Goal: Contribute content: Contribute content

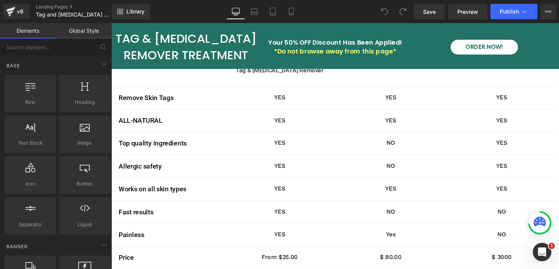
scroll to position [1601, 0]
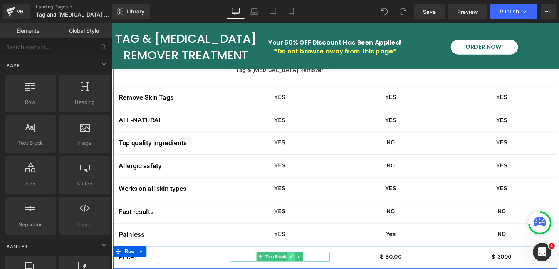
click at [297, 265] on icon at bounding box center [299, 267] width 4 height 4
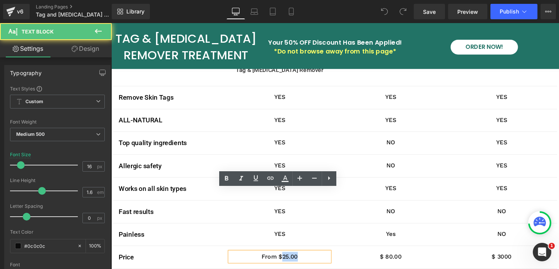
drag, startPoint x: 289, startPoint y: 202, endPoint x: 314, endPoint y: 202, distance: 25.4
click at [314, 262] on p "From $25.00" at bounding box center [287, 267] width 104 height 10
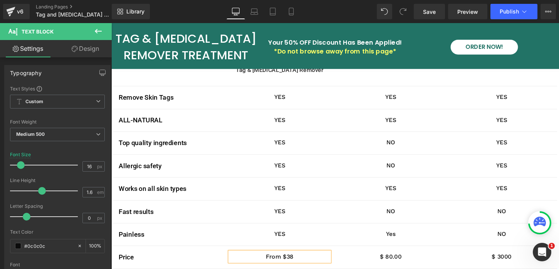
click at [292, 229] on div "Image Tag & [MEDICAL_DATA] Remover Text Block Row Image Others Brands Text Bloc…" at bounding box center [344, 134] width 462 height 340
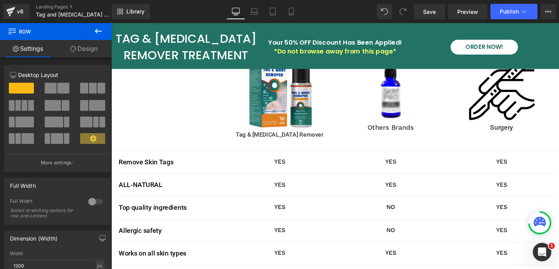
scroll to position [1544, 0]
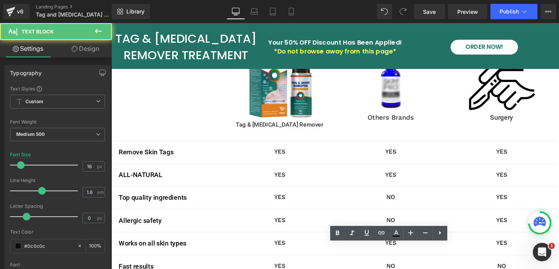
drag, startPoint x: 398, startPoint y: 259, endPoint x: 424, endPoint y: 258, distance: 25.4
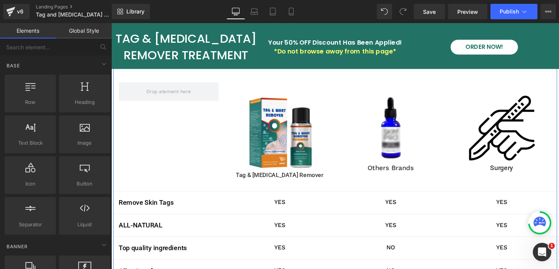
scroll to position [1491, 0]
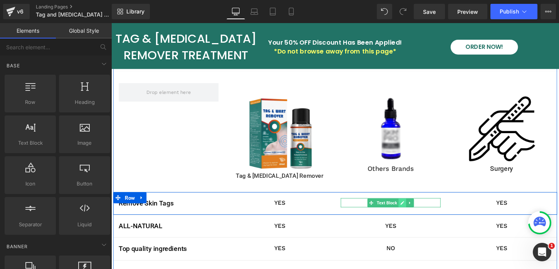
click at [414, 208] on icon at bounding box center [414, 210] width 4 height 5
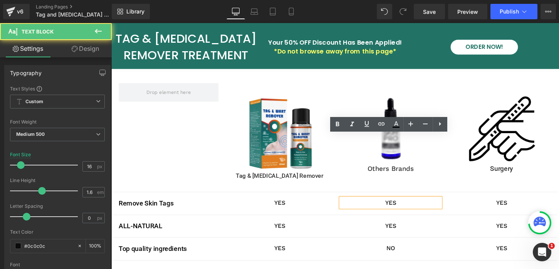
click at [402, 205] on p "YES" at bounding box center [402, 210] width 104 height 10
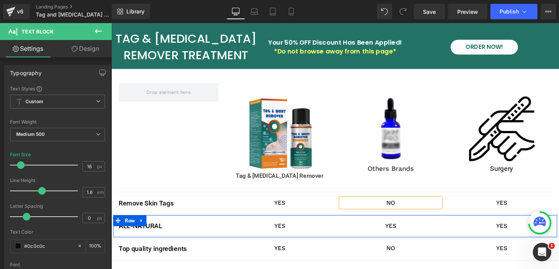
click at [431, 223] on div "ALL-NATURAL Text Block YES Text Block YES Text Block YES Text Block Row" at bounding box center [344, 235] width 462 height 24
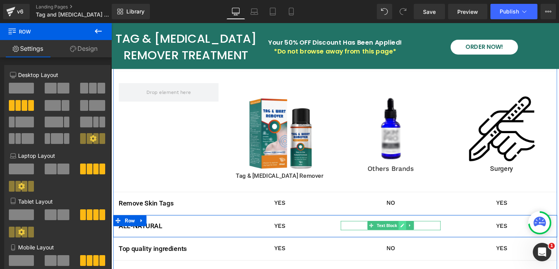
click at [415, 232] on icon at bounding box center [414, 234] width 4 height 5
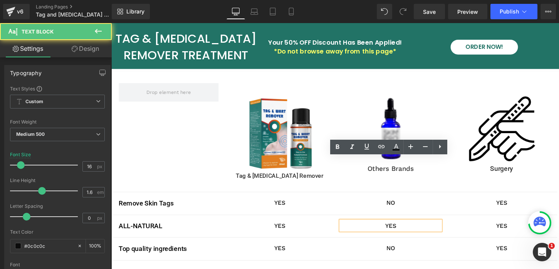
click at [403, 229] on p "YES" at bounding box center [402, 234] width 104 height 10
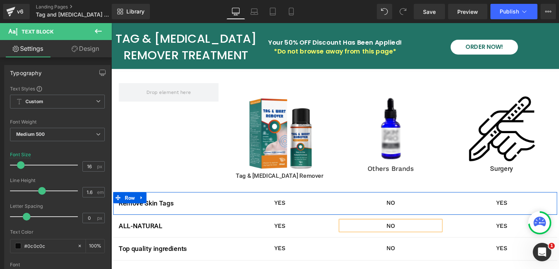
click at [470, 199] on div "Remove Skin Tags Text Block YES Text Block NO Text Block YES Text Block Row" at bounding box center [344, 211] width 462 height 24
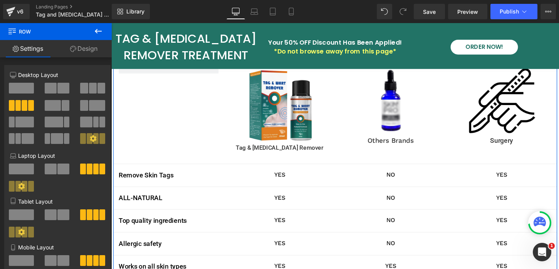
scroll to position [1520, 0]
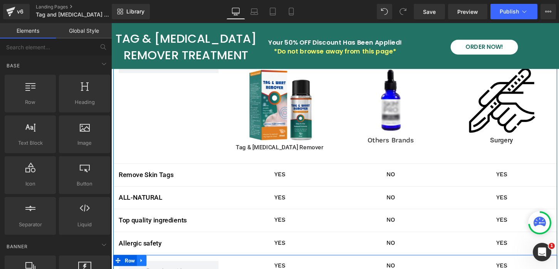
click at [143, 268] on icon at bounding box center [142, 271] width 5 height 6
click at [161, 268] on icon at bounding box center [162, 270] width 5 height 5
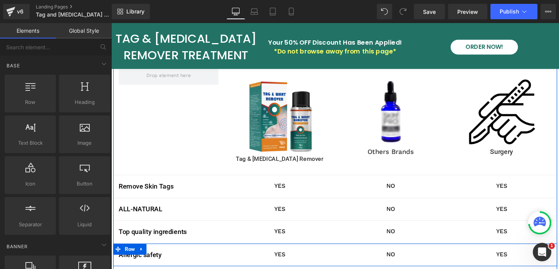
scroll to position [1506, 0]
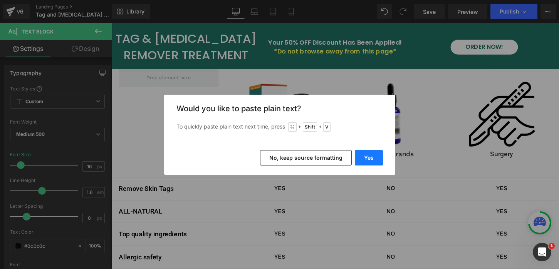
click at [371, 157] on button "Yes" at bounding box center [369, 157] width 28 height 15
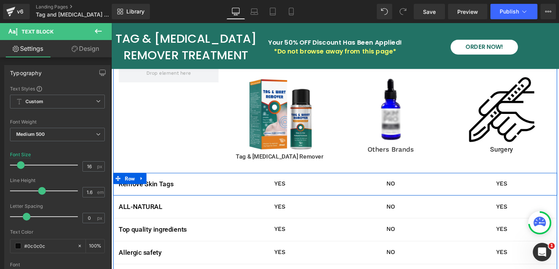
scroll to position [1512, 0]
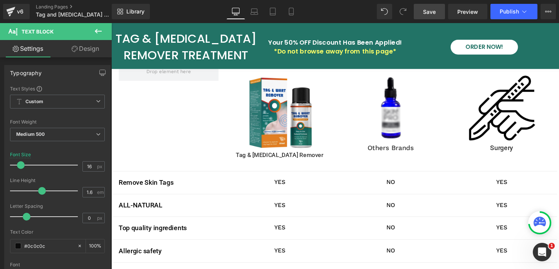
click at [435, 13] on span "Save" at bounding box center [429, 12] width 13 height 8
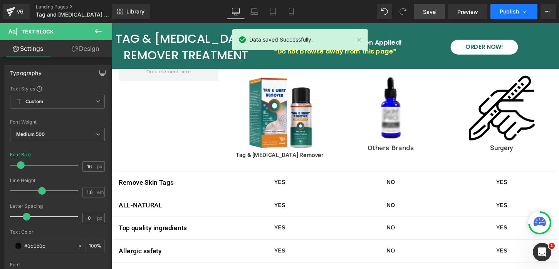
click at [513, 11] on span "Publish" at bounding box center [509, 11] width 19 height 6
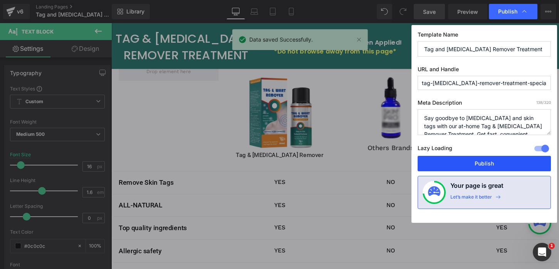
click at [497, 167] on button "Publish" at bounding box center [484, 163] width 133 height 15
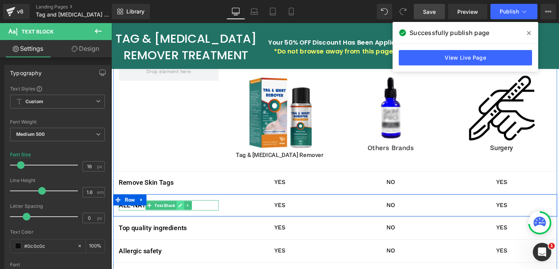
click at [182, 211] on icon at bounding box center [183, 213] width 4 height 4
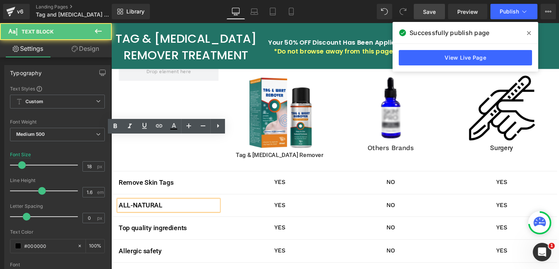
click at [155, 208] on p "ALL-NATURAL" at bounding box center [171, 213] width 104 height 11
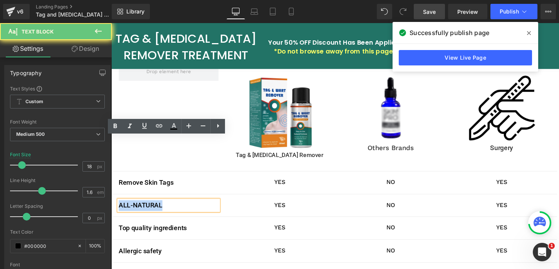
click at [155, 208] on p "ALL-NATURAL" at bounding box center [171, 213] width 104 height 11
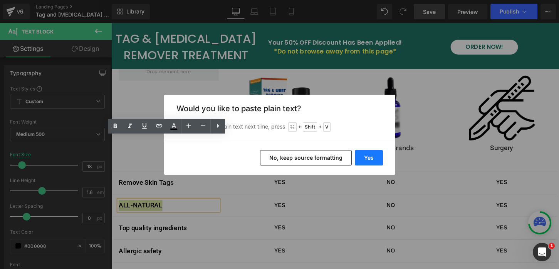
click at [366, 159] on button "Yes" at bounding box center [369, 157] width 28 height 15
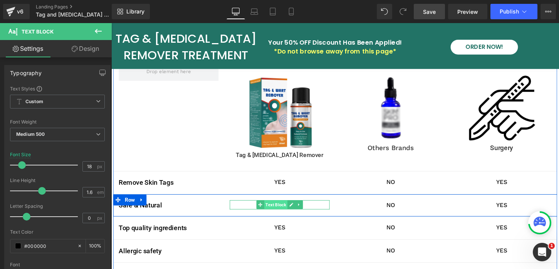
drag, startPoint x: 299, startPoint y: 146, endPoint x: 293, endPoint y: 149, distance: 6.5
click at [299, 211] on icon at bounding box center [299, 213] width 4 height 4
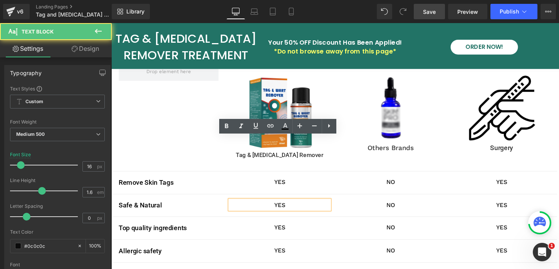
click at [289, 208] on p "YES" at bounding box center [287, 213] width 104 height 10
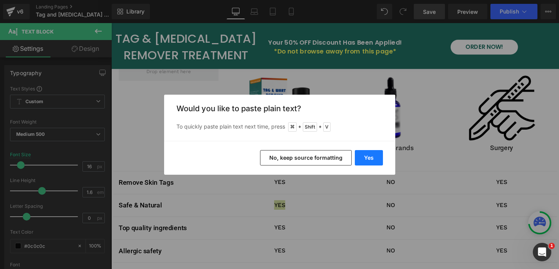
click at [366, 158] on button "Yes" at bounding box center [369, 157] width 28 height 15
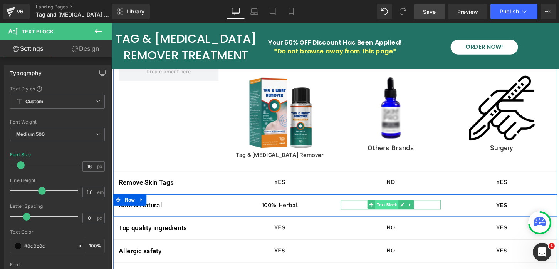
drag, startPoint x: 414, startPoint y: 146, endPoint x: 406, endPoint y: 149, distance: 8.4
click at [414, 211] on icon at bounding box center [415, 213] width 4 height 4
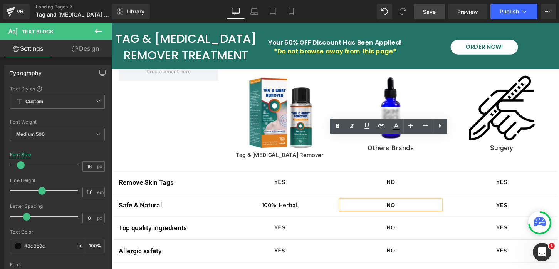
click at [403, 208] on p "NO" at bounding box center [402, 213] width 104 height 10
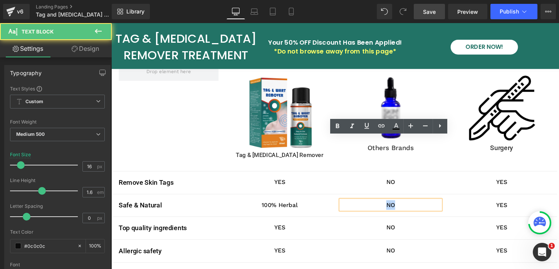
click at [403, 208] on p "NO" at bounding box center [402, 213] width 104 height 10
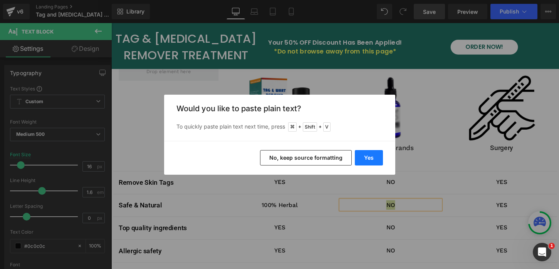
click at [367, 161] on button "Yes" at bounding box center [369, 157] width 28 height 15
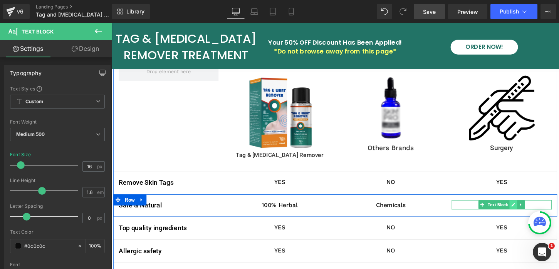
click at [530, 210] on icon at bounding box center [530, 212] width 4 height 5
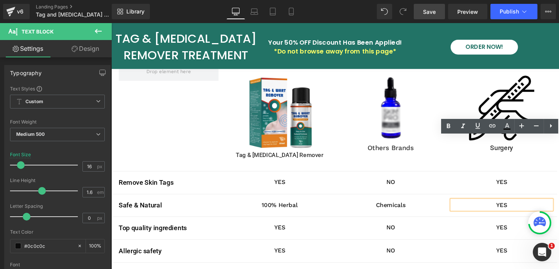
click at [520, 208] on p "YES" at bounding box center [518, 213] width 104 height 10
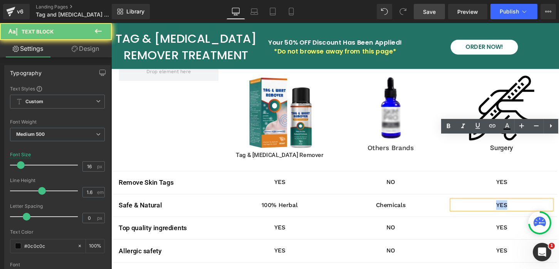
click at [520, 208] on p "YES" at bounding box center [518, 213] width 104 height 10
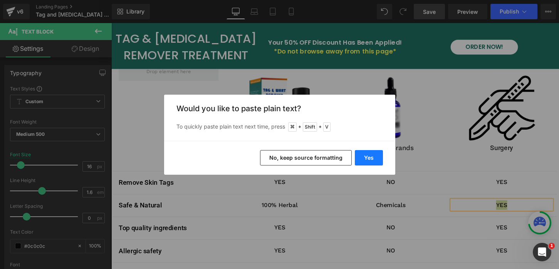
click at [364, 158] on button "Yes" at bounding box center [369, 157] width 28 height 15
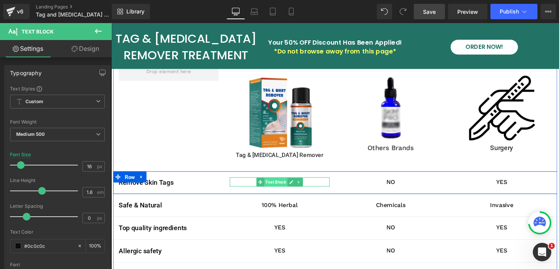
drag, startPoint x: 299, startPoint y: 122, endPoint x: 290, endPoint y: 123, distance: 9.3
click at [299, 187] on icon at bounding box center [299, 189] width 4 height 4
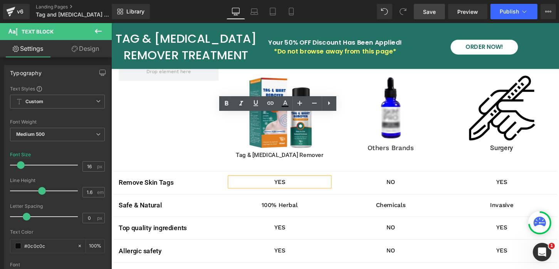
click at [289, 184] on p "YES" at bounding box center [287, 189] width 104 height 10
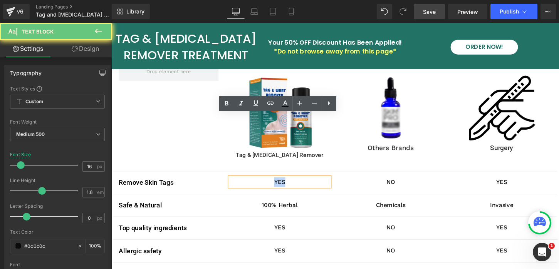
click at [289, 184] on p "YES" at bounding box center [287, 189] width 104 height 10
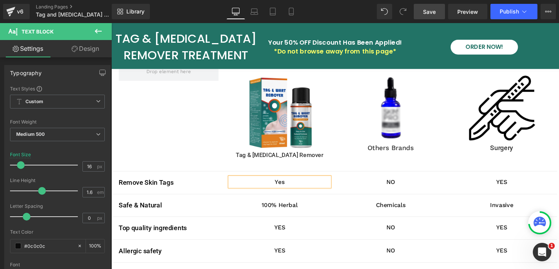
click at [290, 184] on p "Yes" at bounding box center [287, 189] width 104 height 10
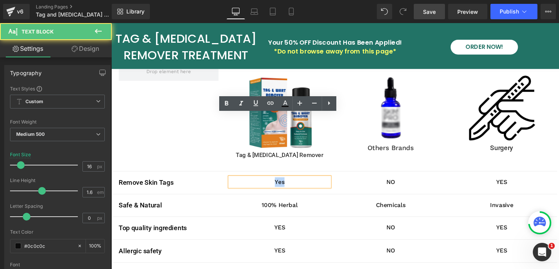
click at [290, 184] on p "Yes" at bounding box center [287, 189] width 104 height 10
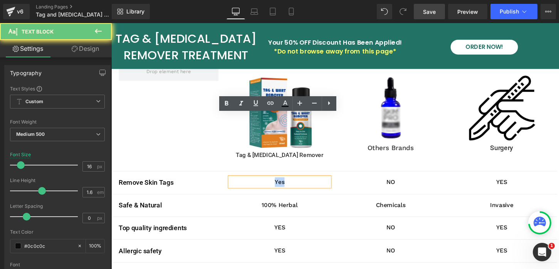
copy p "Yes"
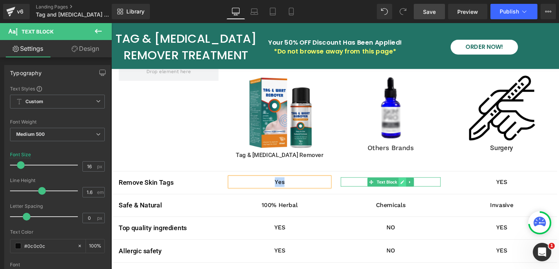
click at [415, 187] on icon at bounding box center [415, 189] width 4 height 4
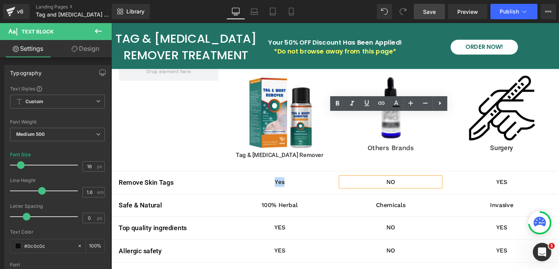
click at [400, 184] on p "NO" at bounding box center [402, 189] width 104 height 10
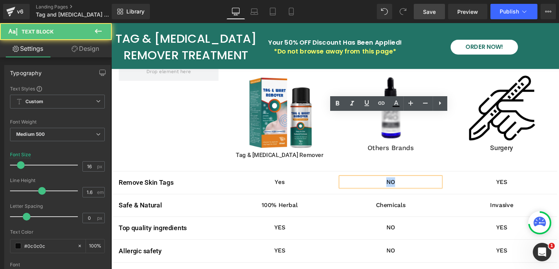
click at [400, 184] on p "NO" at bounding box center [402, 189] width 104 height 10
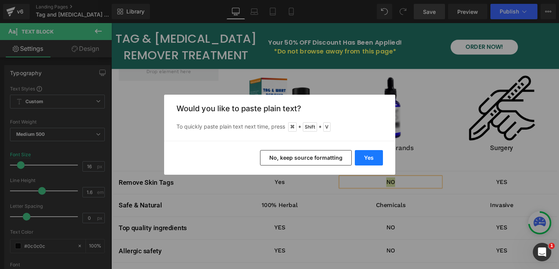
click at [370, 158] on button "Yes" at bounding box center [369, 157] width 28 height 15
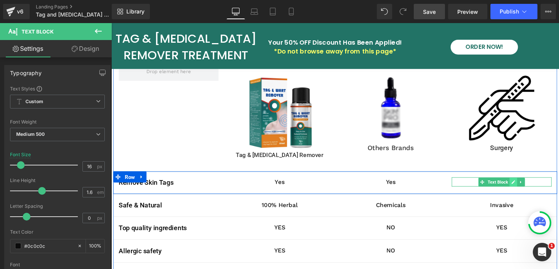
click at [531, 187] on icon at bounding box center [530, 189] width 4 height 4
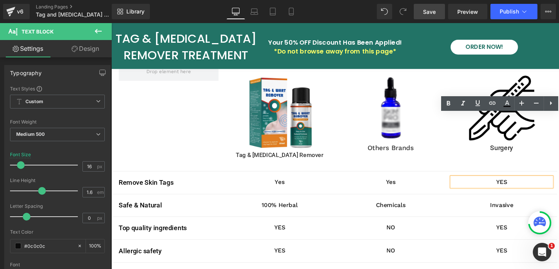
click at [521, 184] on p "YES" at bounding box center [518, 189] width 104 height 10
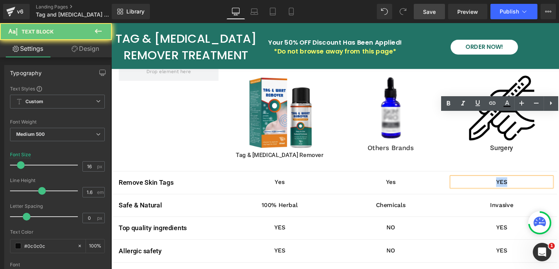
click at [521, 184] on p "YES" at bounding box center [518, 189] width 104 height 10
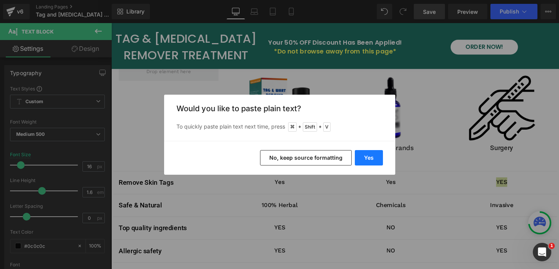
click at [374, 156] on button "Yes" at bounding box center [369, 157] width 28 height 15
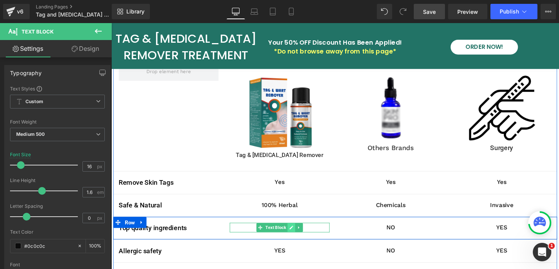
click at [299, 234] on icon at bounding box center [299, 236] width 4 height 5
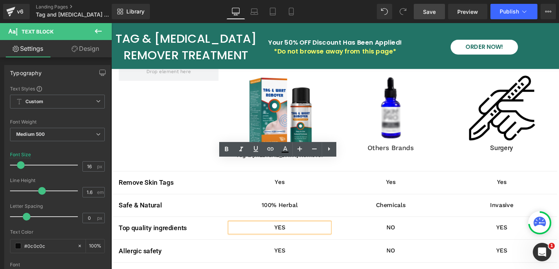
click at [299, 234] on icon at bounding box center [299, 236] width 4 height 5
click at [287, 231] on p "YES" at bounding box center [287, 236] width 104 height 10
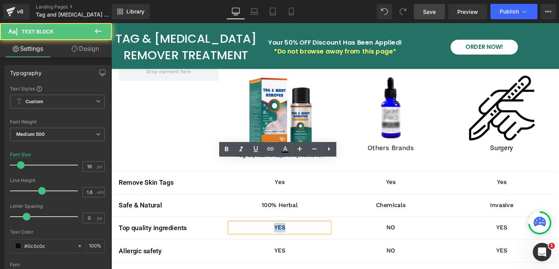
click at [287, 231] on p "YES" at bounding box center [287, 236] width 104 height 10
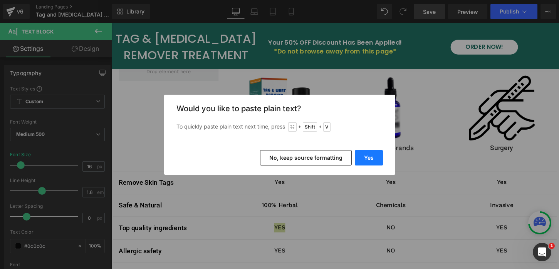
click at [367, 155] on button "Yes" at bounding box center [369, 157] width 28 height 15
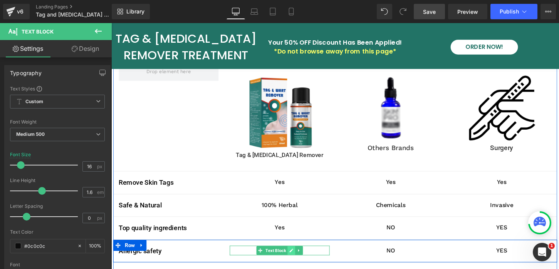
click at [298, 258] on icon at bounding box center [299, 260] width 4 height 4
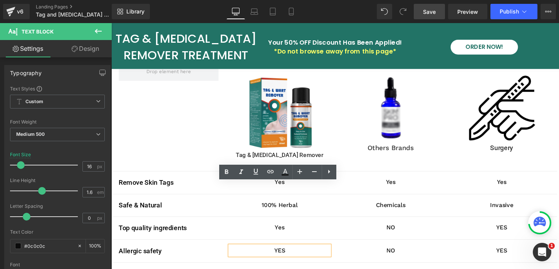
click at [289, 255] on p "YES" at bounding box center [287, 260] width 104 height 10
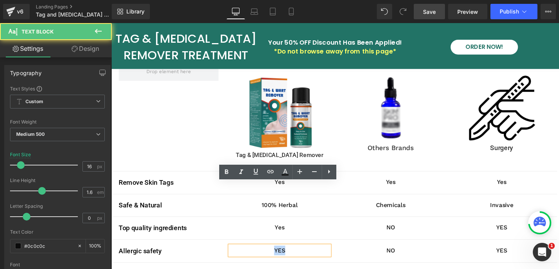
click at [289, 255] on p "YES" at bounding box center [287, 260] width 104 height 10
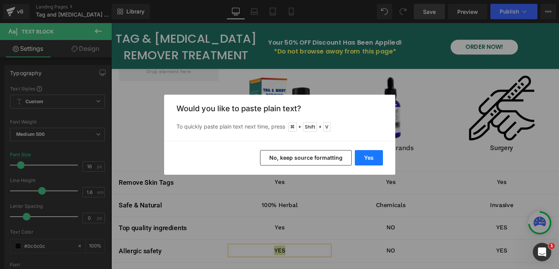
click at [363, 159] on button "Yes" at bounding box center [369, 157] width 28 height 15
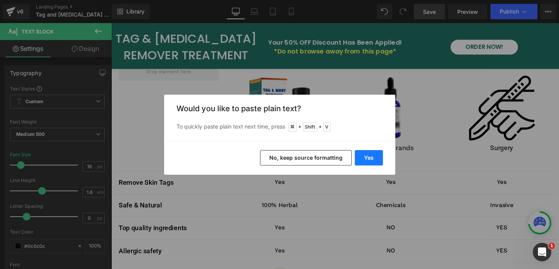
drag, startPoint x: 364, startPoint y: 158, endPoint x: 263, endPoint y: 142, distance: 102.6
click at [364, 158] on button "Yes" at bounding box center [369, 157] width 28 height 15
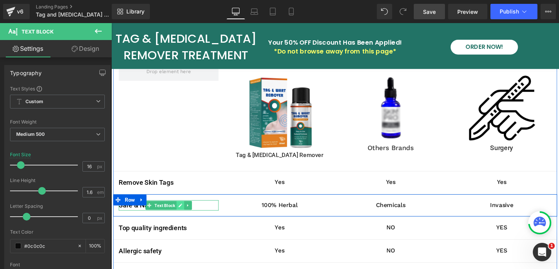
click at [182, 211] on icon at bounding box center [183, 213] width 4 height 4
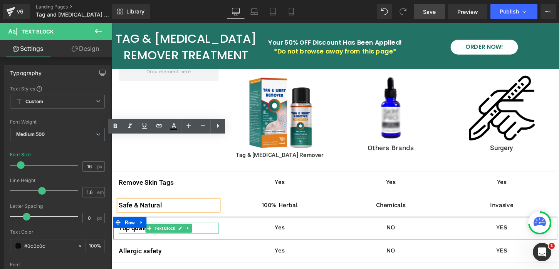
click at [198, 240] on div at bounding box center [171, 241] width 104 height 2
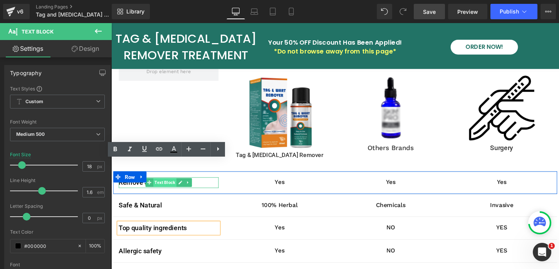
drag, startPoint x: 184, startPoint y: 123, endPoint x: 166, endPoint y: 125, distance: 17.9
click at [183, 187] on icon at bounding box center [183, 189] width 4 height 4
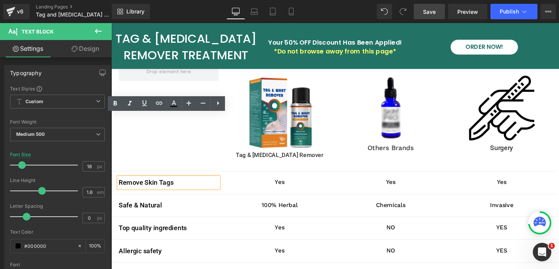
click at [164, 184] on p "Remove Skin Tags" at bounding box center [171, 189] width 104 height 11
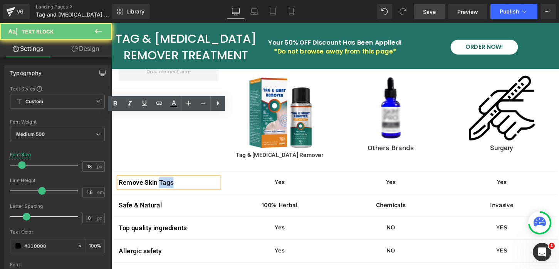
click at [164, 184] on p "Remove Skin Tags" at bounding box center [171, 189] width 104 height 11
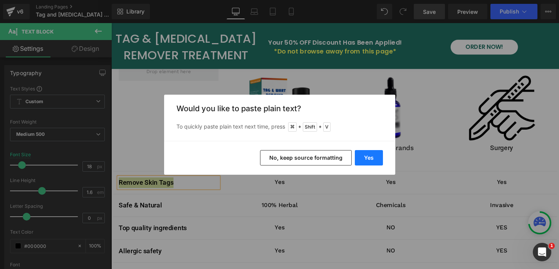
click at [364, 157] on button "Yes" at bounding box center [369, 157] width 28 height 15
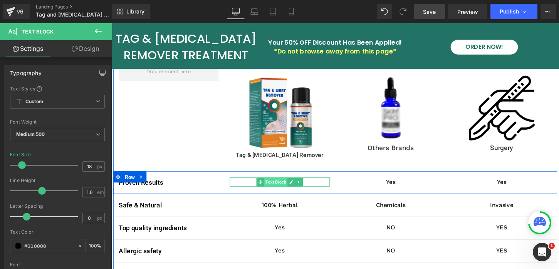
drag, startPoint x: 299, startPoint y: 123, endPoint x: 292, endPoint y: 127, distance: 7.8
click at [299, 187] on icon at bounding box center [299, 189] width 4 height 4
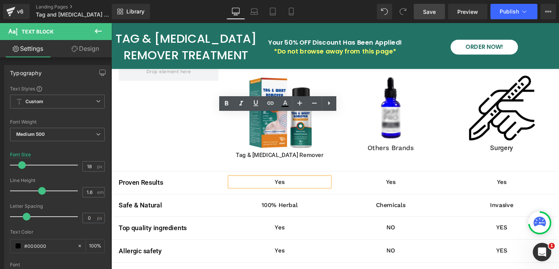
click at [288, 184] on p "Yes" at bounding box center [287, 189] width 104 height 10
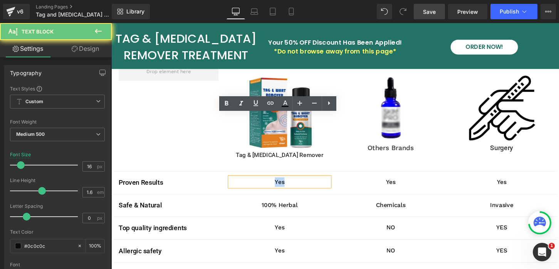
click at [288, 184] on p "Yes" at bounding box center [287, 189] width 104 height 10
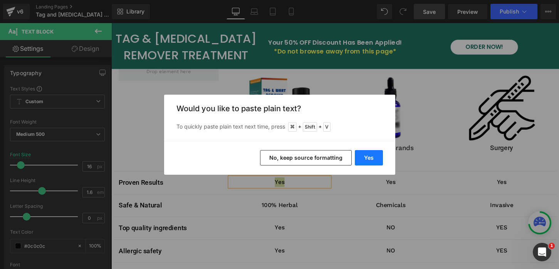
click at [375, 158] on button "Yes" at bounding box center [369, 157] width 28 height 15
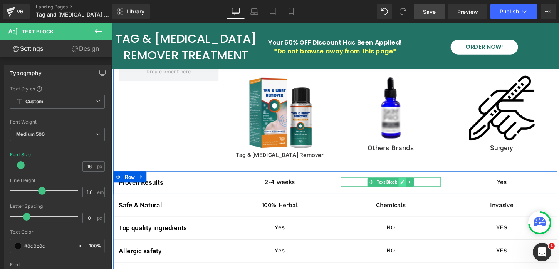
click at [413, 186] on icon at bounding box center [414, 188] width 4 height 5
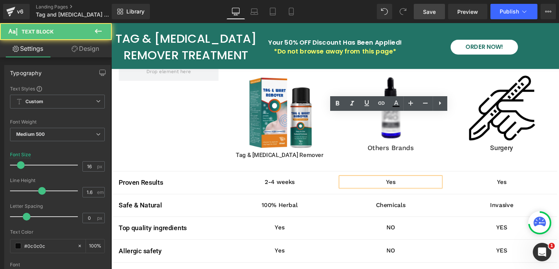
click at [403, 184] on p "Yes" at bounding box center [402, 189] width 104 height 10
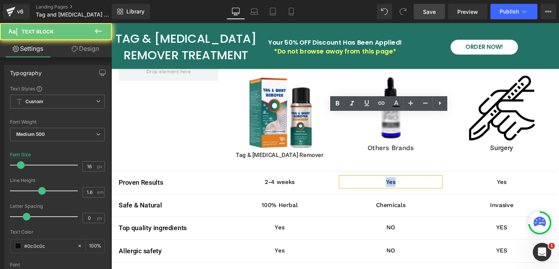
click at [403, 184] on p "Yes" at bounding box center [402, 189] width 104 height 10
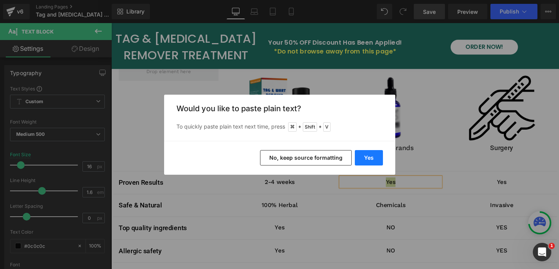
drag, startPoint x: 364, startPoint y: 155, endPoint x: 263, endPoint y: 137, distance: 102.5
click at [364, 155] on button "Yes" at bounding box center [369, 157] width 28 height 15
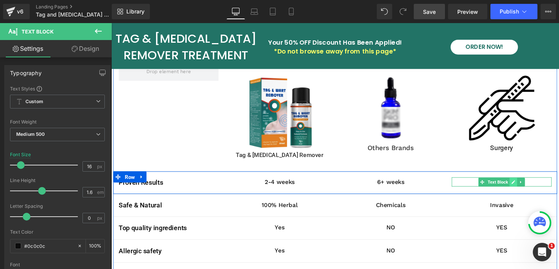
click at [529, 187] on icon at bounding box center [530, 189] width 4 height 4
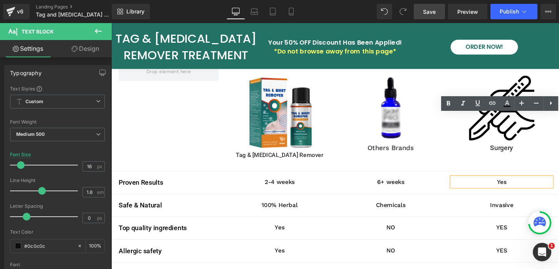
click at [518, 184] on p "Yes" at bounding box center [518, 189] width 104 height 10
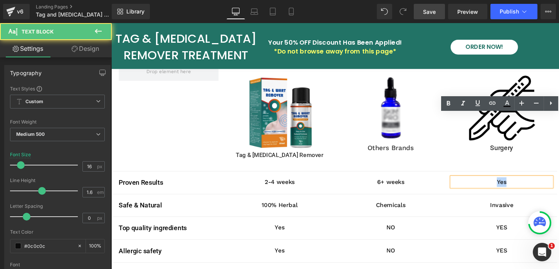
click at [518, 184] on p "Yes" at bounding box center [518, 189] width 104 height 10
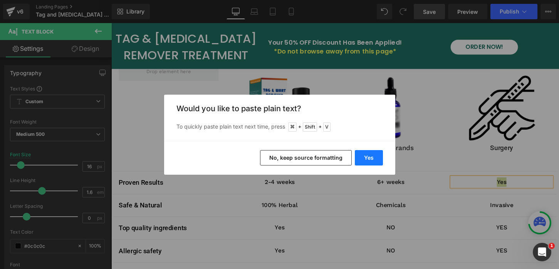
click at [364, 159] on button "Yes" at bounding box center [369, 157] width 28 height 15
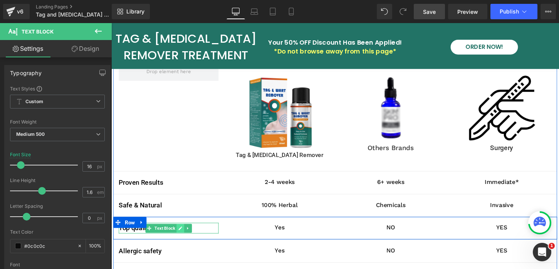
click at [184, 235] on icon at bounding box center [183, 237] width 4 height 5
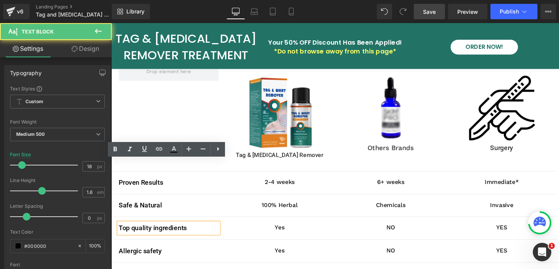
click at [161, 231] on p "Top quality ingredients" at bounding box center [171, 236] width 104 height 11
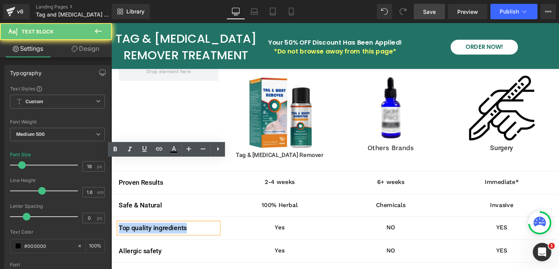
click at [161, 231] on p "Top quality ingredients" at bounding box center [171, 236] width 104 height 11
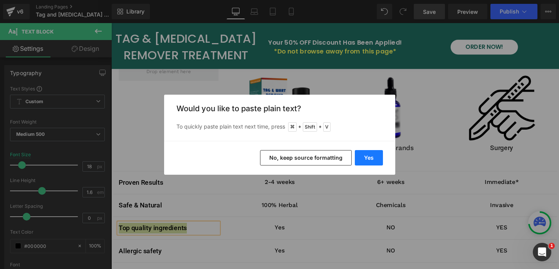
click at [365, 158] on button "Yes" at bounding box center [369, 157] width 28 height 15
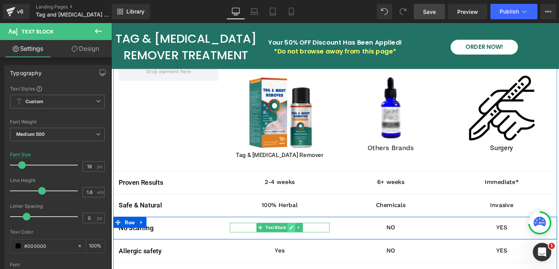
click at [301, 232] on link at bounding box center [299, 236] width 8 height 9
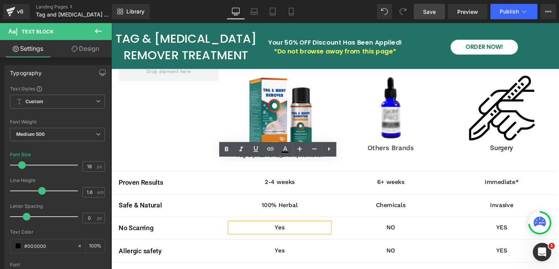
click at [289, 231] on p "Yes" at bounding box center [287, 236] width 104 height 10
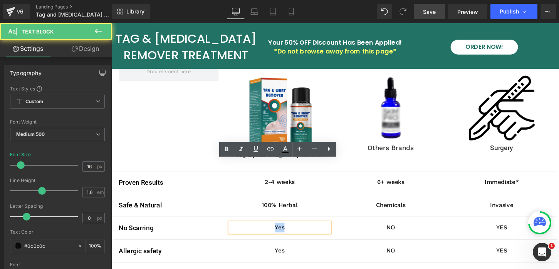
click at [289, 231] on p "Yes" at bounding box center [287, 236] width 104 height 10
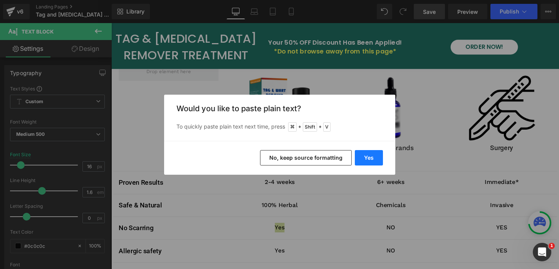
click at [370, 155] on button "Yes" at bounding box center [369, 157] width 28 height 15
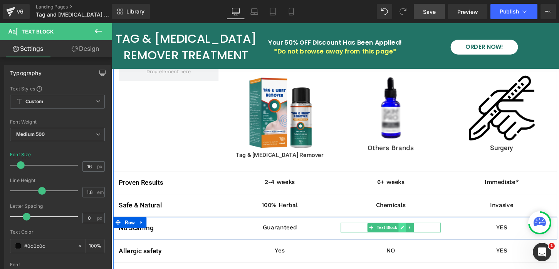
click at [414, 234] on icon at bounding box center [415, 236] width 4 height 4
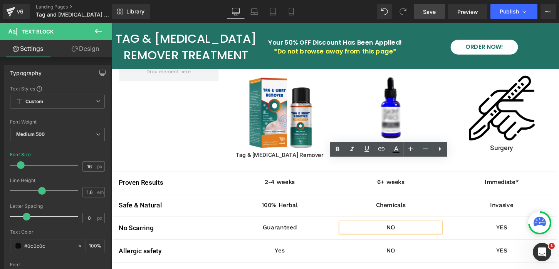
click at [403, 231] on p "NO" at bounding box center [402, 236] width 104 height 10
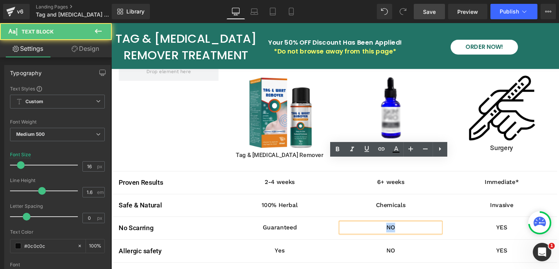
click at [403, 231] on p "NO" at bounding box center [402, 236] width 104 height 10
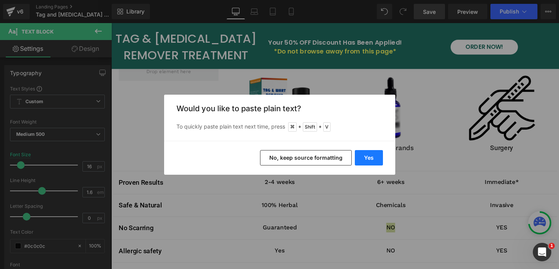
drag, startPoint x: 374, startPoint y: 155, endPoint x: 336, endPoint y: 48, distance: 113.7
click at [374, 155] on button "Yes" at bounding box center [369, 157] width 28 height 15
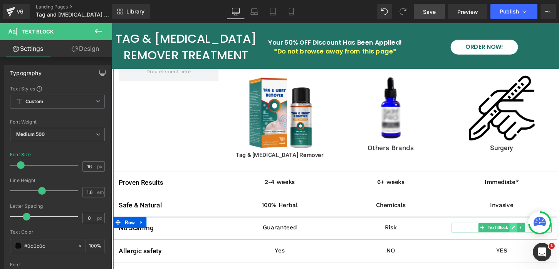
click at [528, 234] on icon at bounding box center [530, 236] width 4 height 5
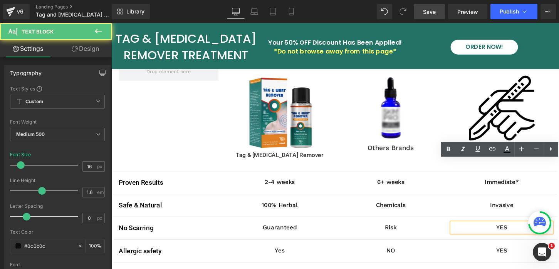
click at [519, 231] on p "YES" at bounding box center [518, 236] width 104 height 10
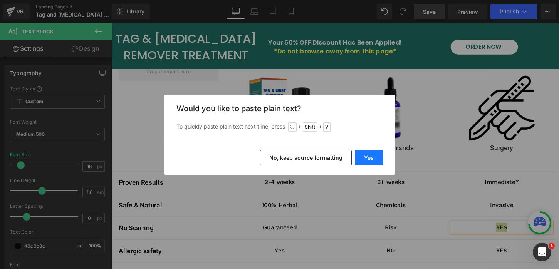
drag, startPoint x: 277, startPoint y: 139, endPoint x: 379, endPoint y: 156, distance: 103.5
click at [379, 156] on button "Yes" at bounding box center [369, 157] width 28 height 15
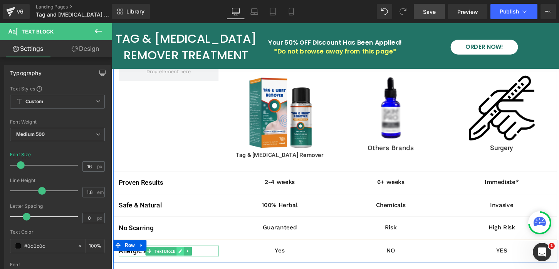
click at [185, 258] on icon at bounding box center [183, 260] width 4 height 5
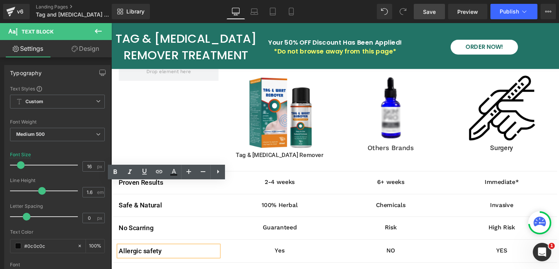
click at [158, 255] on p "Allergic safety" at bounding box center [171, 260] width 104 height 11
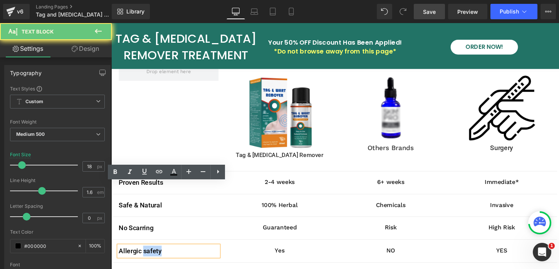
click at [158, 255] on p "Allergic safety" at bounding box center [171, 260] width 104 height 11
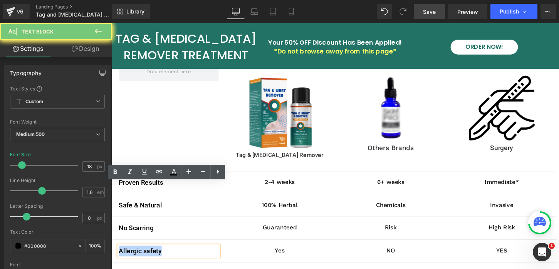
click at [158, 255] on p "Allergic safety" at bounding box center [171, 260] width 104 height 11
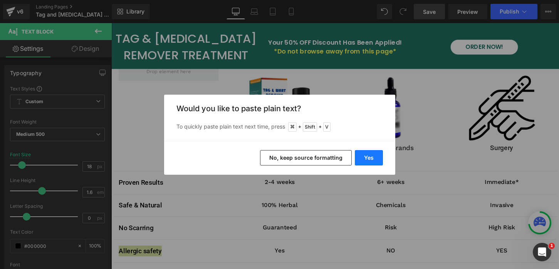
drag, startPoint x: 370, startPoint y: 156, endPoint x: 269, endPoint y: 138, distance: 102.9
click at [370, 156] on button "Yes" at bounding box center [369, 157] width 28 height 15
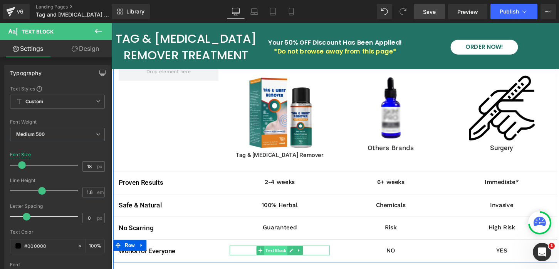
drag, startPoint x: 300, startPoint y: 194, endPoint x: 292, endPoint y: 198, distance: 9.8
click at [300, 258] on icon at bounding box center [299, 260] width 4 height 5
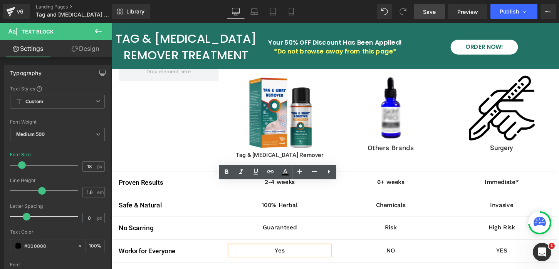
click at [290, 255] on p "Yes" at bounding box center [287, 260] width 104 height 10
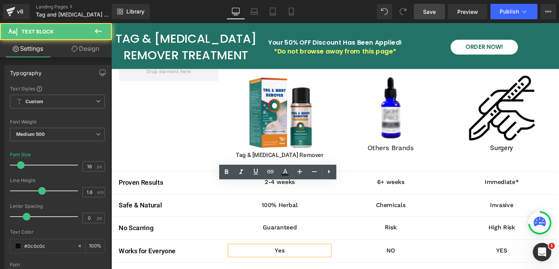
click at [290, 255] on p "Yes" at bounding box center [287, 260] width 104 height 10
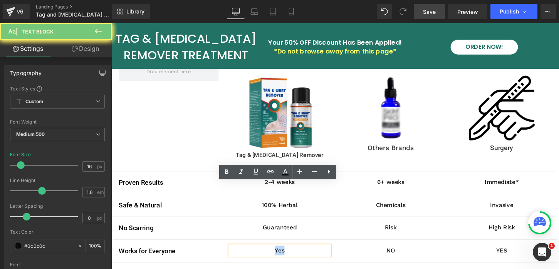
click at [290, 255] on p "Yes" at bounding box center [287, 260] width 104 height 10
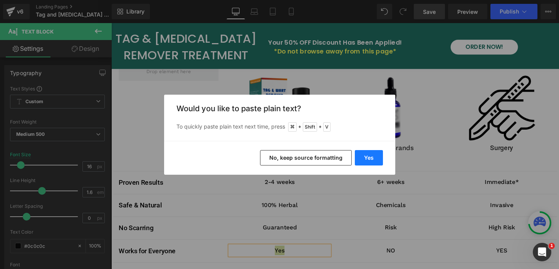
click at [372, 158] on button "Yes" at bounding box center [369, 157] width 28 height 15
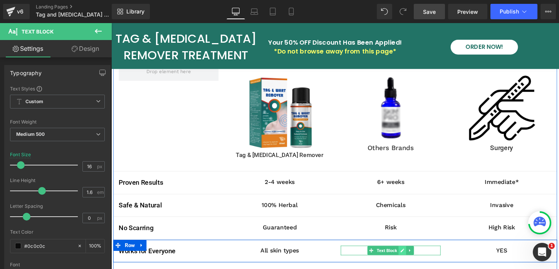
click at [415, 258] on icon at bounding box center [415, 260] width 4 height 4
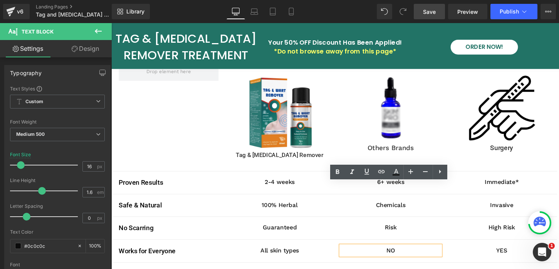
click at [402, 255] on p "NO" at bounding box center [402, 260] width 104 height 10
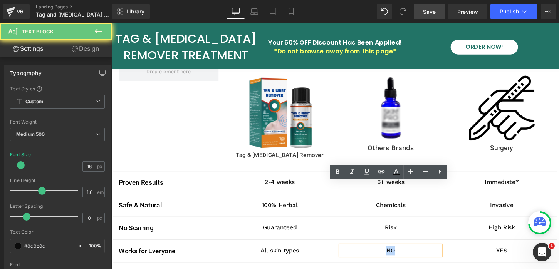
click at [402, 255] on p "NO" at bounding box center [402, 260] width 104 height 10
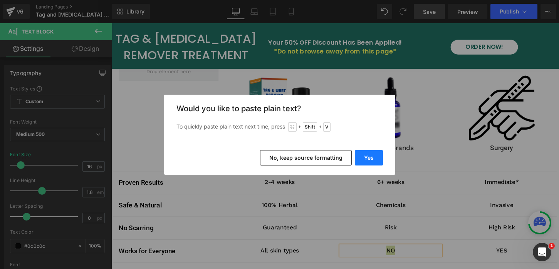
drag, startPoint x: 366, startPoint y: 158, endPoint x: 265, endPoint y: 141, distance: 102.4
click at [366, 158] on button "Yes" at bounding box center [369, 157] width 28 height 15
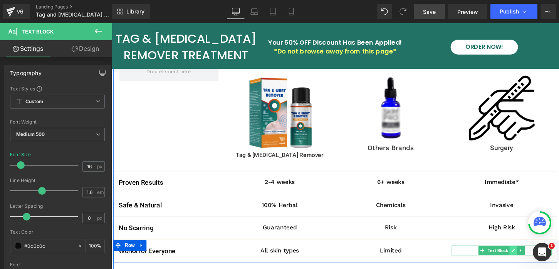
drag, startPoint x: 532, startPoint y: 193, endPoint x: 528, endPoint y: 193, distance: 3.9
click at [532, 258] on icon at bounding box center [530, 260] width 4 height 4
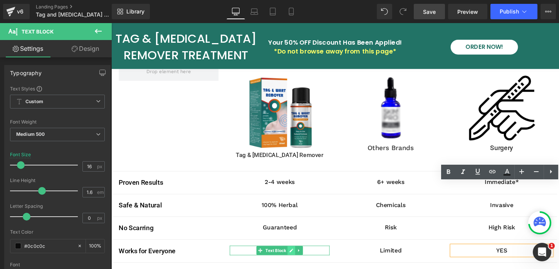
click at [299, 258] on icon at bounding box center [299, 260] width 4 height 4
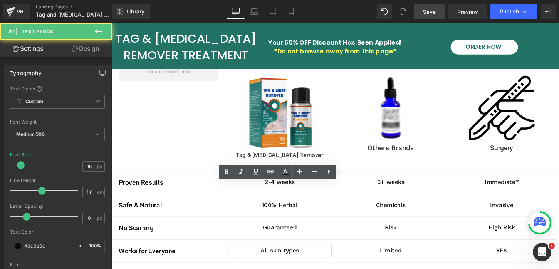
click at [282, 255] on p "All skin types" at bounding box center [287, 260] width 104 height 10
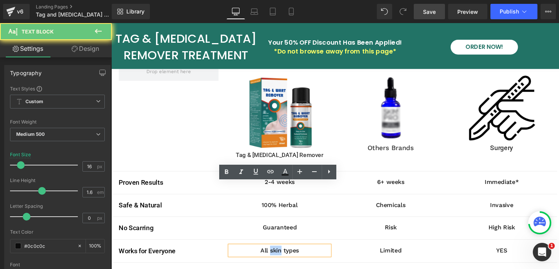
click at [282, 255] on p "All skin types" at bounding box center [287, 260] width 104 height 10
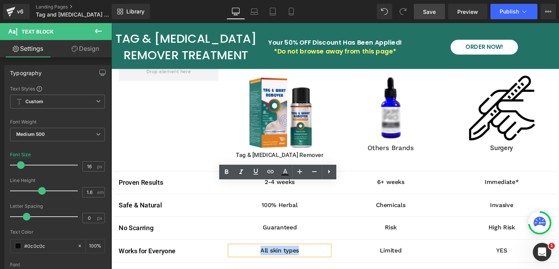
copy p "All skin types"
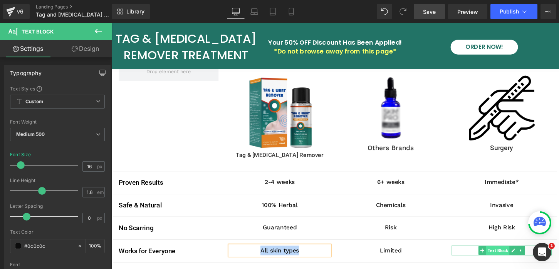
drag, startPoint x: 533, startPoint y: 193, endPoint x: 521, endPoint y: 194, distance: 12.4
click at [533, 255] on link at bounding box center [530, 259] width 8 height 9
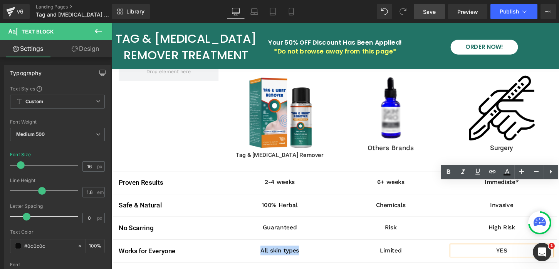
click at [515, 255] on p "YES" at bounding box center [518, 260] width 104 height 10
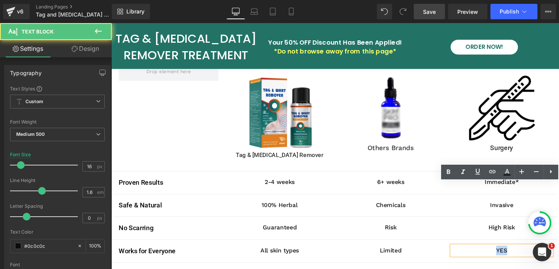
click at [515, 255] on p "YES" at bounding box center [518, 260] width 104 height 10
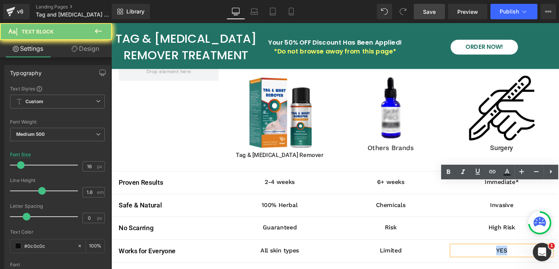
click at [515, 255] on p "YES" at bounding box center [518, 260] width 104 height 10
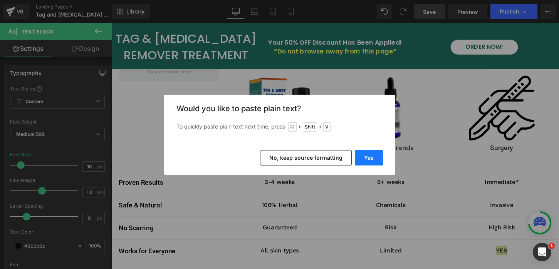
drag, startPoint x: 369, startPoint y: 158, endPoint x: 268, endPoint y: 141, distance: 102.4
click at [369, 158] on button "Yes" at bounding box center [369, 157] width 28 height 15
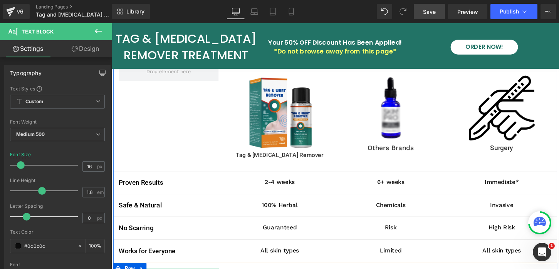
drag, startPoint x: 185, startPoint y: 218, endPoint x: 167, endPoint y: 221, distance: 17.5
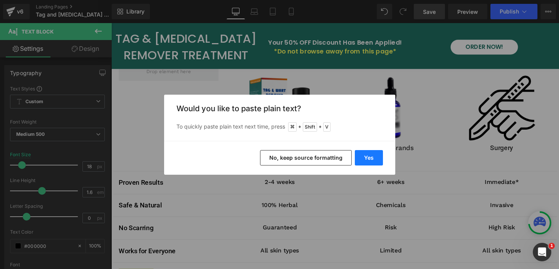
click at [361, 161] on button "Yes" at bounding box center [369, 157] width 28 height 15
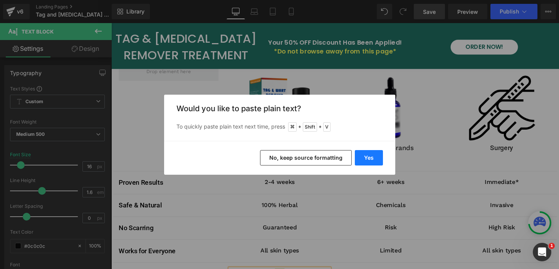
click at [369, 158] on button "Yes" at bounding box center [369, 157] width 28 height 15
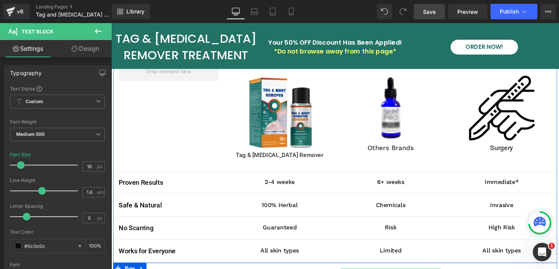
drag, startPoint x: 415, startPoint y: 218, endPoint x: 398, endPoint y: 221, distance: 17.5
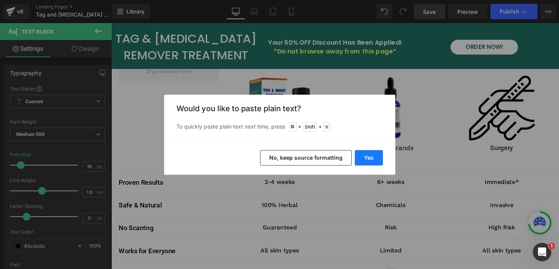
click at [367, 156] on button "Yes" at bounding box center [369, 157] width 28 height 15
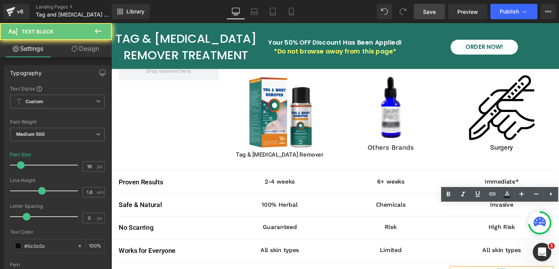
scroll to position [1512, 0]
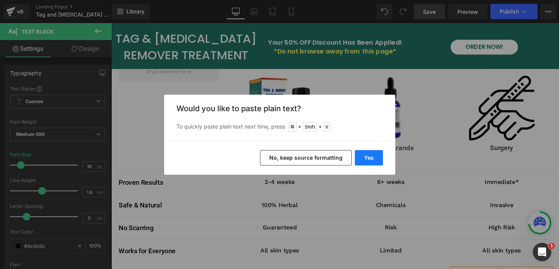
click at [369, 157] on button "Yes" at bounding box center [369, 157] width 28 height 15
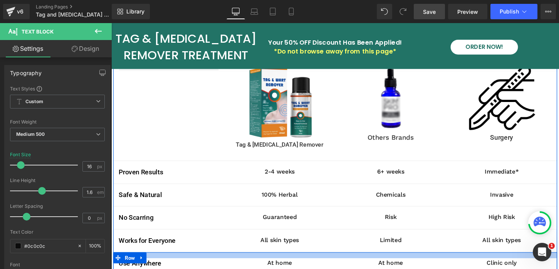
scroll to position [1553, 0]
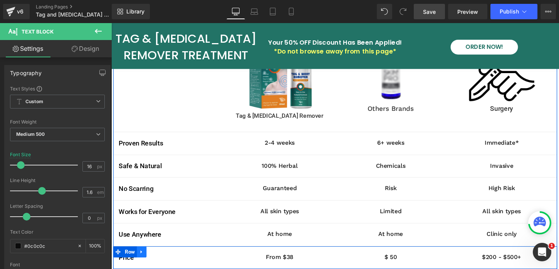
click at [141, 258] on icon at bounding box center [142, 261] width 5 height 6
click at [152, 259] on icon at bounding box center [152, 261] width 5 height 5
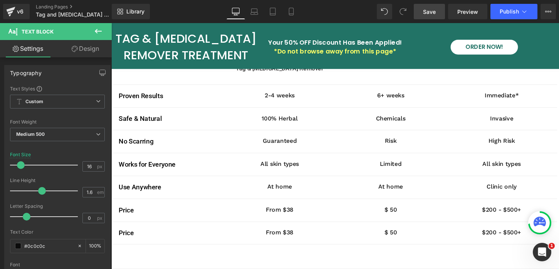
scroll to position [1596, 0]
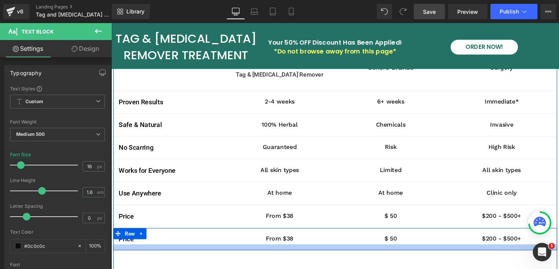
click at [162, 254] on div at bounding box center [344, 257] width 462 height 6
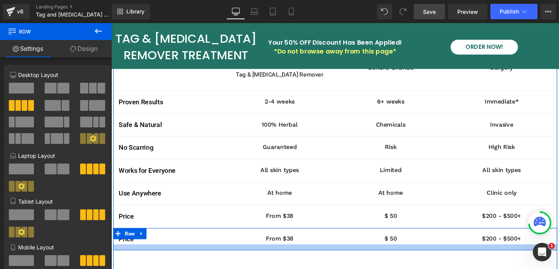
click at [169, 254] on div at bounding box center [344, 257] width 462 height 6
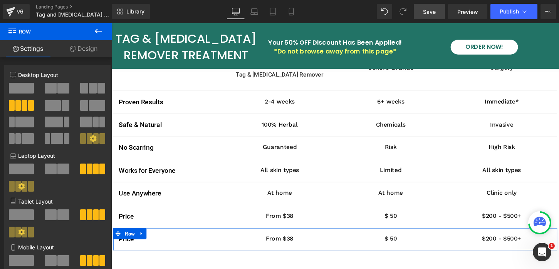
drag, startPoint x: 82, startPoint y: 47, endPoint x: 74, endPoint y: 67, distance: 22.0
click at [82, 47] on link "Design" at bounding box center [84, 48] width 56 height 17
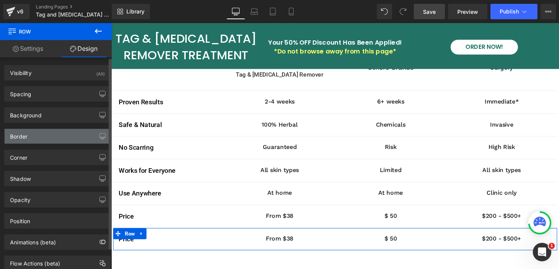
click at [39, 136] on div "Border" at bounding box center [58, 136] width 106 height 15
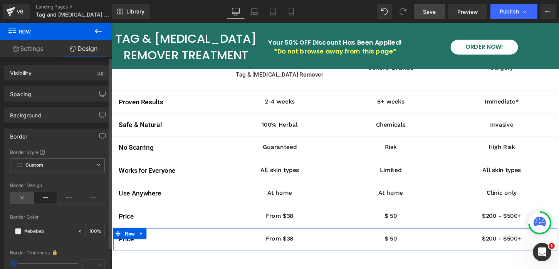
click at [25, 198] on icon at bounding box center [22, 198] width 24 height 12
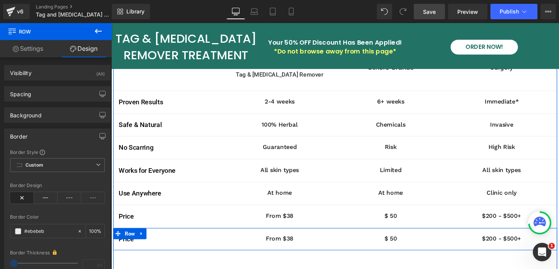
click at [207, 237] on div "Price Text Block From $38 Text Block $ 50 Text Block $200 - $500+ Text Block Row" at bounding box center [344, 248] width 462 height 23
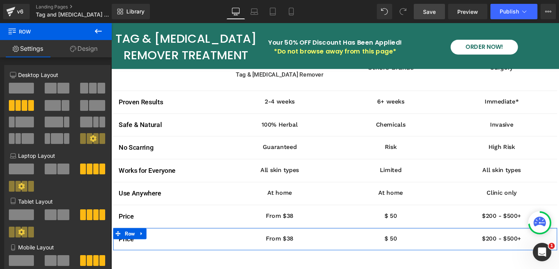
click at [26, 87] on span at bounding box center [21, 88] width 25 height 11
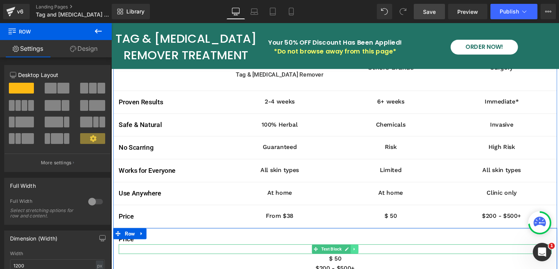
click at [366, 257] on icon at bounding box center [364, 259] width 4 height 5
click at [371, 254] on link at bounding box center [368, 258] width 8 height 9
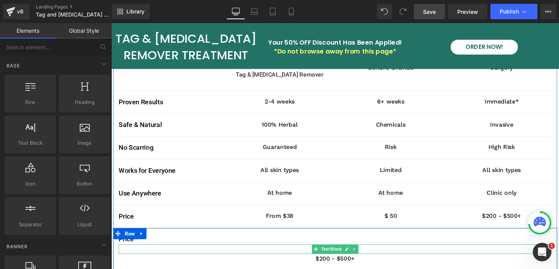
click at [364, 258] on icon at bounding box center [364, 259] width 1 height 3
click at [369, 257] on icon at bounding box center [368, 259] width 4 height 4
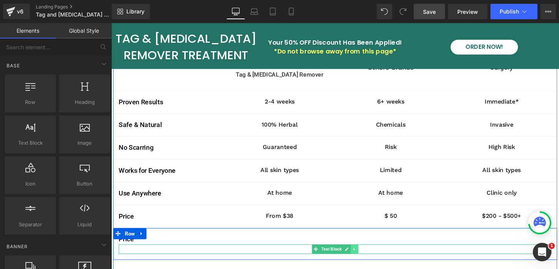
click at [365, 257] on icon at bounding box center [364, 259] width 4 height 5
click at [369, 257] on icon at bounding box center [368, 259] width 4 height 4
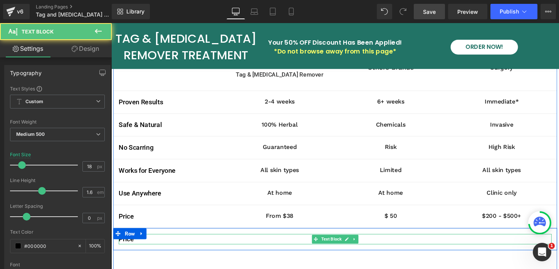
click at [263, 243] on p "Price" at bounding box center [344, 248] width 451 height 11
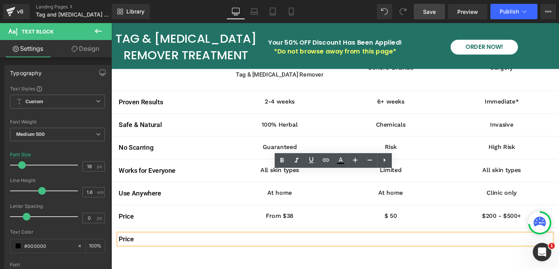
click at [163, 243] on p "Price" at bounding box center [344, 248] width 451 height 11
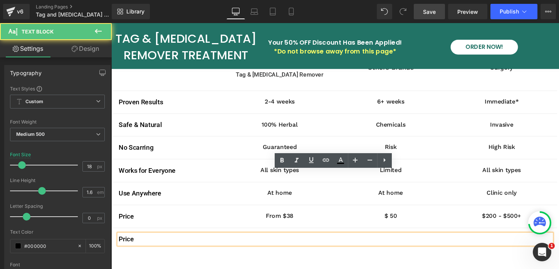
click at [163, 243] on p "Price" at bounding box center [344, 248] width 451 height 11
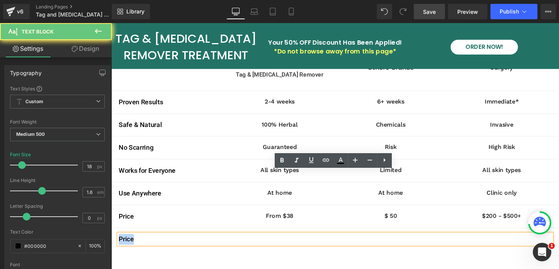
click at [163, 243] on p "Price" at bounding box center [344, 248] width 451 height 11
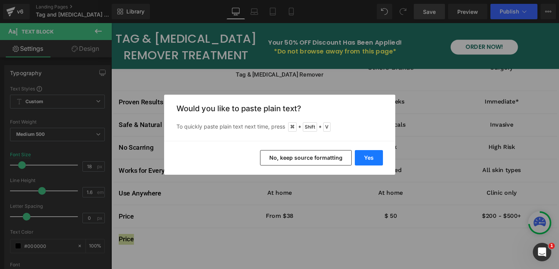
click at [364, 156] on button "Yes" at bounding box center [369, 157] width 28 height 15
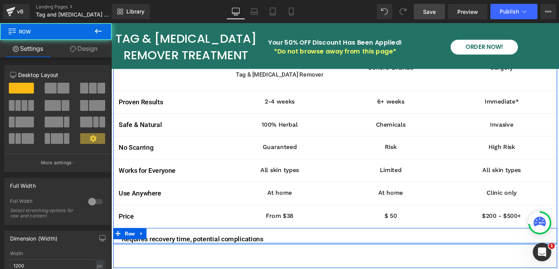
drag, startPoint x: 216, startPoint y: 189, endPoint x: 217, endPoint y: 183, distance: 5.8
click at [217, 237] on div "*Requires recovery time, potential complications Text Block Row" at bounding box center [344, 245] width 462 height 17
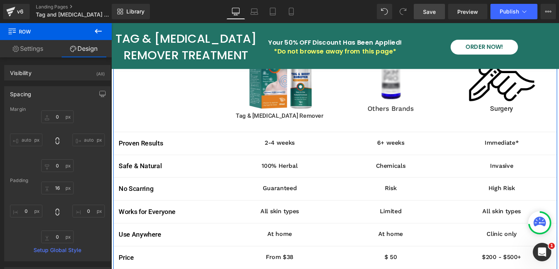
scroll to position [1552, 0]
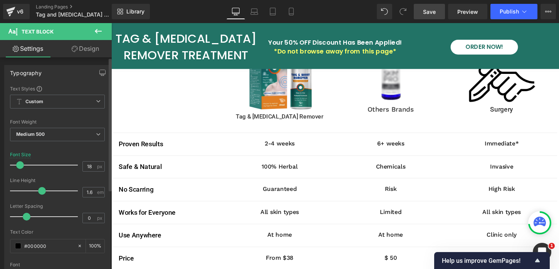
click at [18, 165] on span at bounding box center [20, 165] width 8 height 8
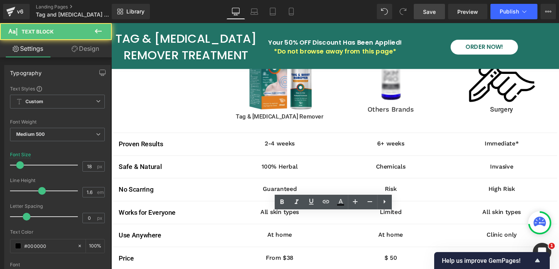
click at [288, 237] on div "Rendering Content" at bounding box center [279, 239] width 47 height 8
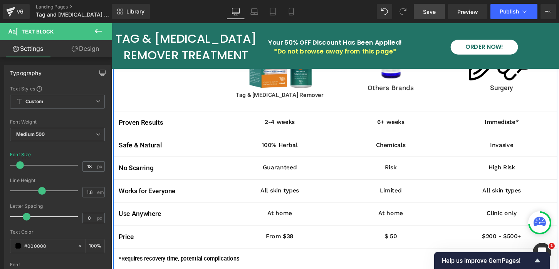
scroll to position [1638, 0]
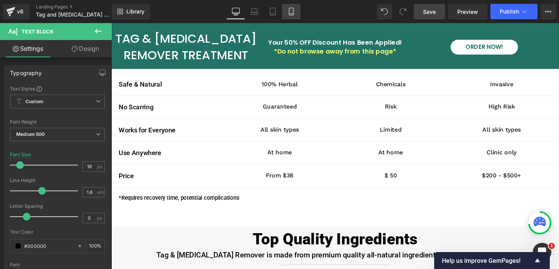
click at [291, 12] on icon at bounding box center [291, 12] width 8 height 8
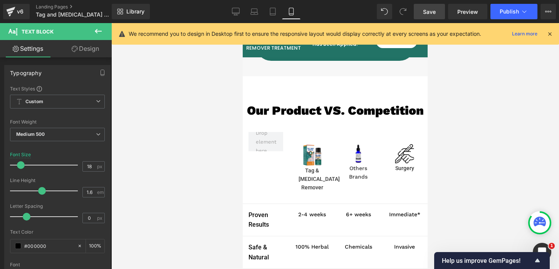
scroll to position [2036, 0]
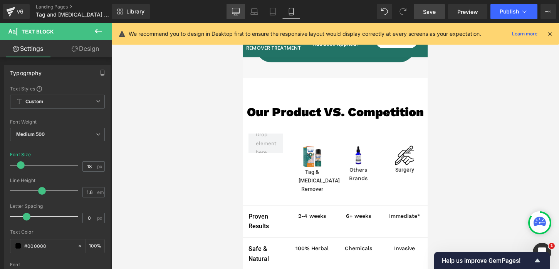
click at [236, 11] on icon at bounding box center [236, 12] width 8 height 8
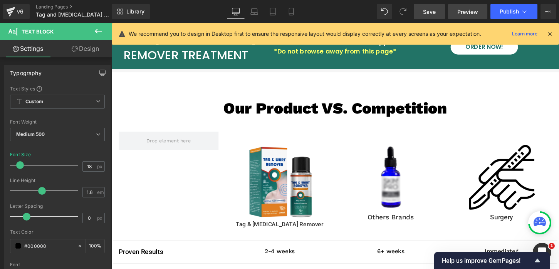
scroll to position [1436, 0]
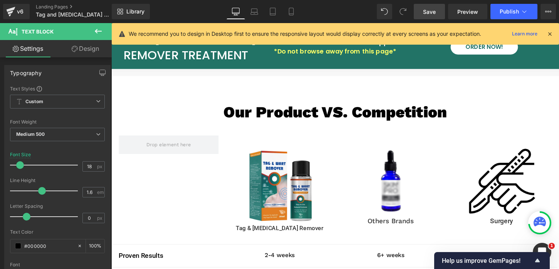
click at [417, 10] on link "Save" at bounding box center [429, 11] width 31 height 15
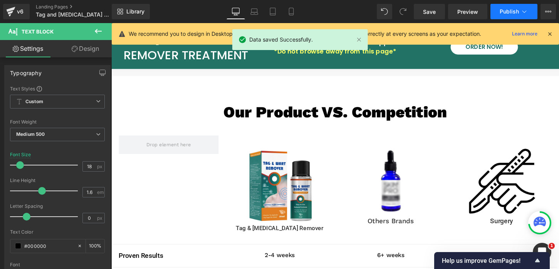
click at [512, 13] on span "Publish" at bounding box center [509, 11] width 19 height 6
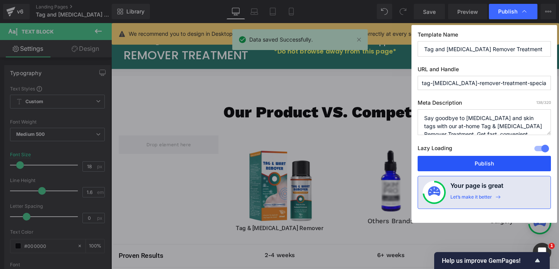
drag, startPoint x: 394, startPoint y: 140, endPoint x: 490, endPoint y: 158, distance: 97.5
click at [490, 158] on button "Publish" at bounding box center [484, 163] width 133 height 15
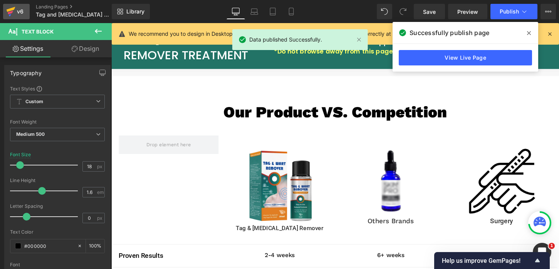
click at [12, 11] on icon at bounding box center [10, 12] width 5 height 3
